Goal: Task Accomplishment & Management: Use online tool/utility

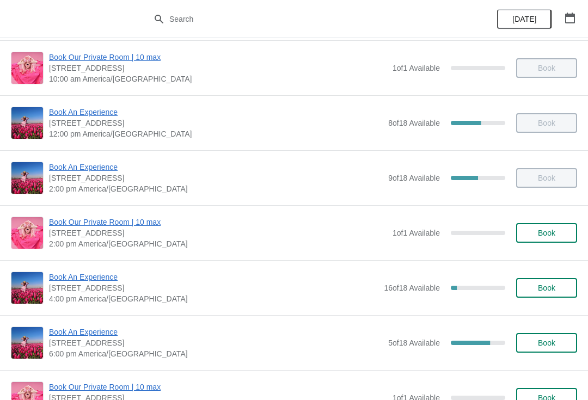
scroll to position [112, 0]
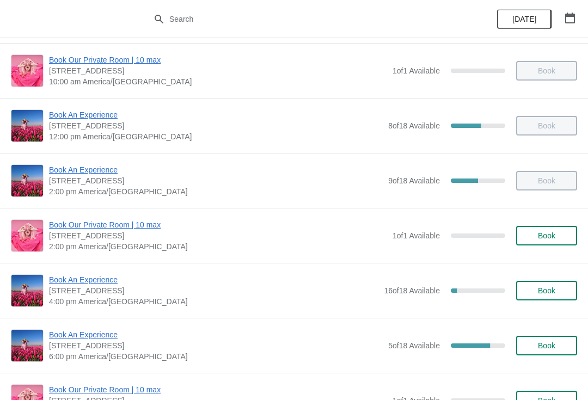
click at [71, 339] on span "Book An Experience" at bounding box center [216, 335] width 334 height 11
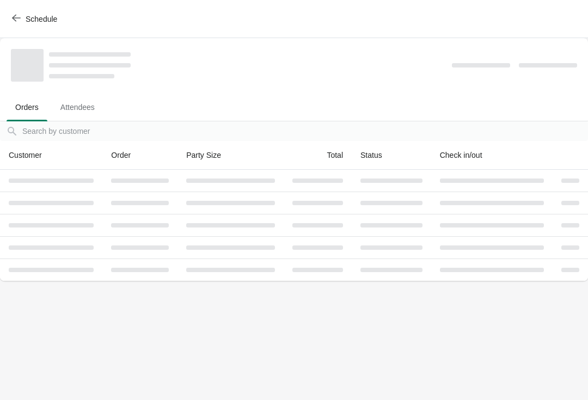
scroll to position [0, 0]
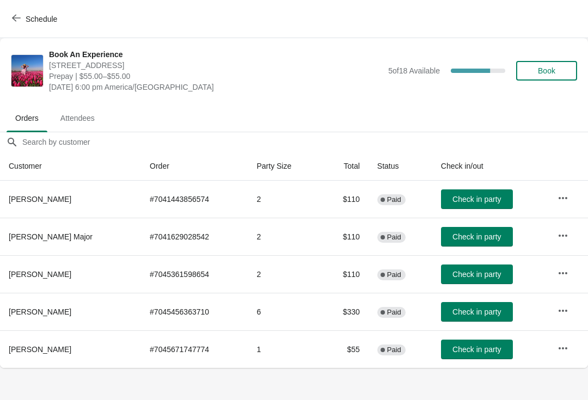
click at [561, 193] on icon "button" at bounding box center [563, 198] width 11 height 11
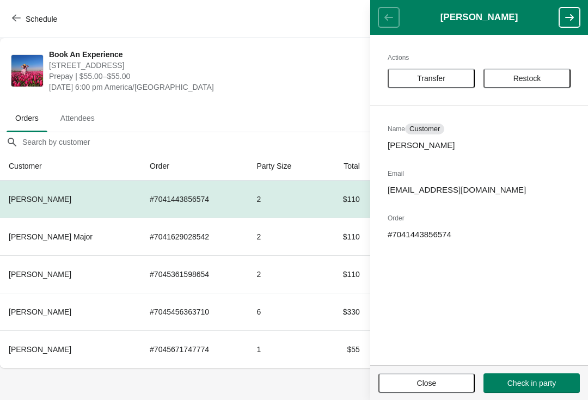
click at [439, 77] on span "Transfer" at bounding box center [431, 78] width 28 height 9
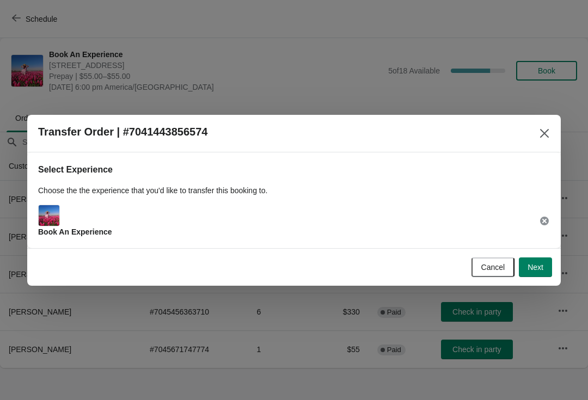
click at [547, 266] on button "Next" at bounding box center [535, 268] width 33 height 20
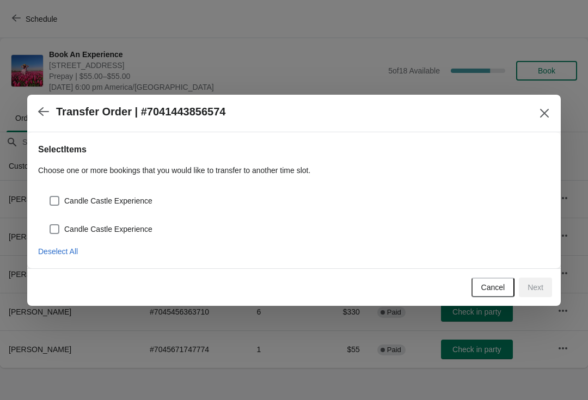
click at [136, 190] on div "Candle Castle Experience" at bounding box center [294, 197] width 512 height 24
click at [129, 230] on span "Candle Castle Experience" at bounding box center [108, 229] width 88 height 11
click at [50, 225] on input "Candle Castle Experience" at bounding box center [50, 224] width 1 height 1
checkbox input "true"
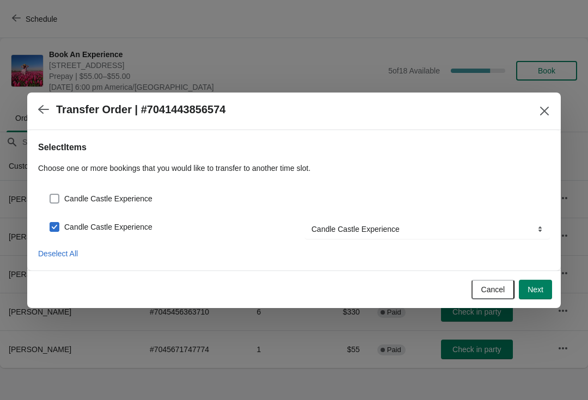
click at [122, 200] on span "Candle Castle Experience" at bounding box center [108, 198] width 88 height 11
click at [50, 195] on input "Candle Castle Experience" at bounding box center [50, 194] width 1 height 1
checkbox input "true"
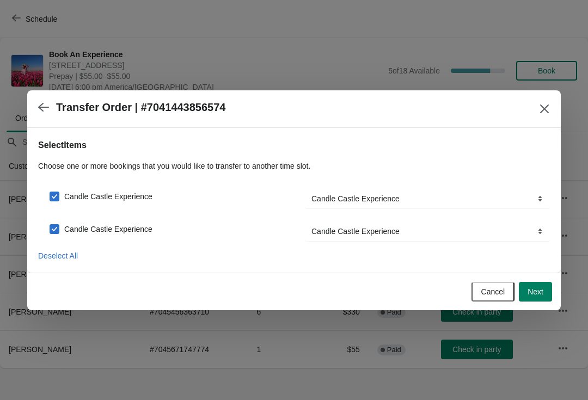
click at [543, 300] on button "Next" at bounding box center [535, 292] width 33 height 20
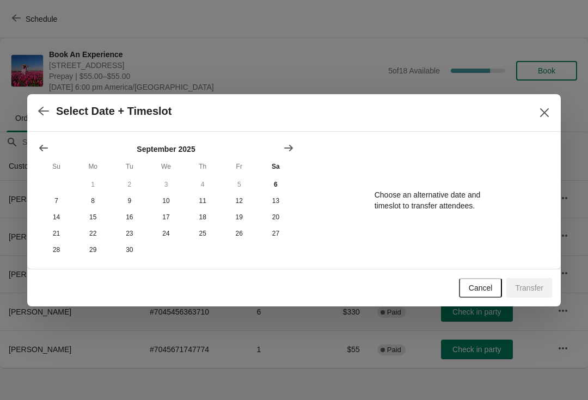
click at [534, 288] on div "Transfer" at bounding box center [530, 288] width 46 height 20
click at [57, 197] on button "7" at bounding box center [56, 201] width 37 height 16
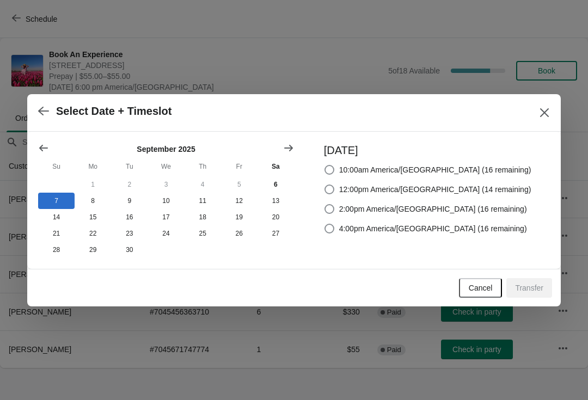
click at [483, 229] on span "4:00pm America/[GEOGRAPHIC_DATA] (16 remaining)" at bounding box center [433, 228] width 188 height 11
click at [325, 224] on input "4:00pm America/[GEOGRAPHIC_DATA] (16 remaining)" at bounding box center [325, 224] width 1 height 1
radio input "true"
click at [540, 292] on span "Transfer" at bounding box center [529, 288] width 28 height 9
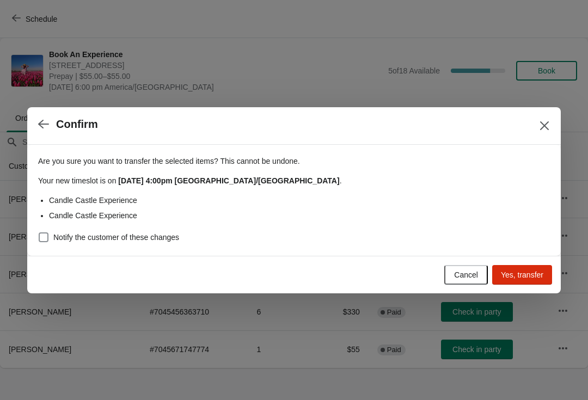
click at [162, 240] on span "Notify the customer of these changes" at bounding box center [116, 237] width 126 height 11
click at [39, 233] on input "Notify the customer of these changes" at bounding box center [39, 233] width 1 height 1
checkbox input "true"
click at [540, 281] on button "Yes, transfer" at bounding box center [523, 275] width 60 height 20
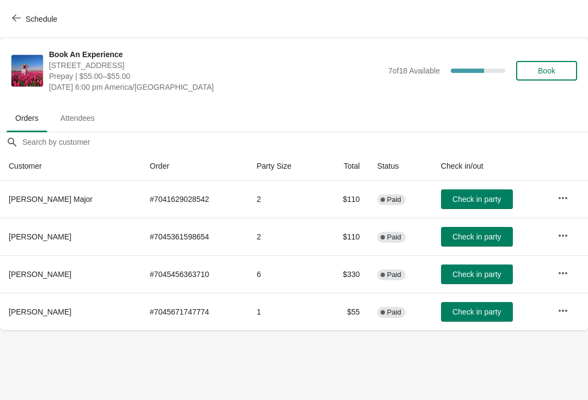
click at [5, 25] on button "Schedule" at bounding box center [35, 19] width 60 height 20
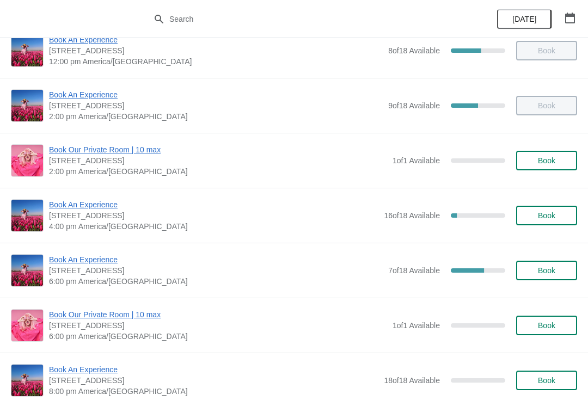
scroll to position [187, 0]
click at [83, 203] on span "Book An Experience" at bounding box center [214, 205] width 330 height 11
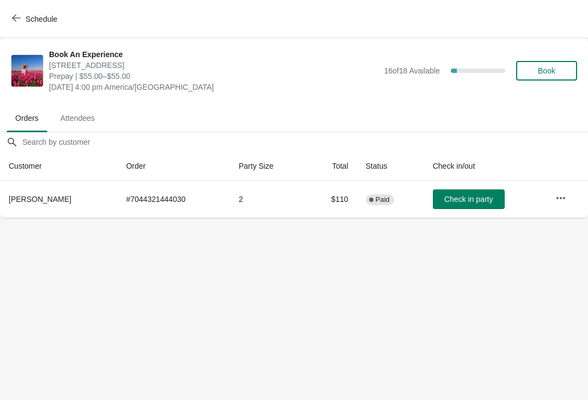
click at [464, 206] on button "Check in party" at bounding box center [469, 200] width 72 height 20
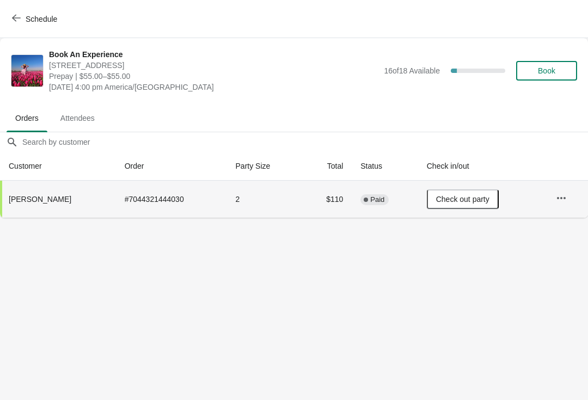
click at [28, 19] on span "Schedule" at bounding box center [42, 19] width 32 height 9
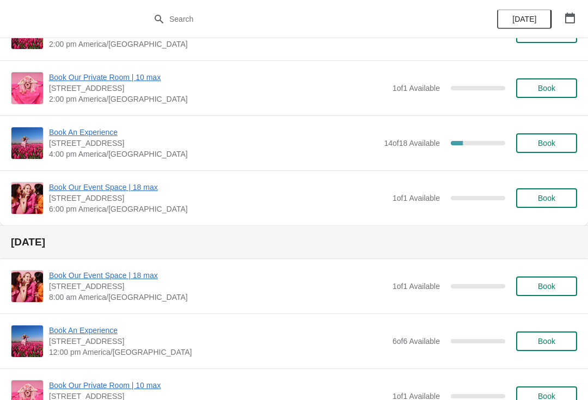
scroll to position [877, 0]
